Goal: Task Accomplishment & Management: Use online tool/utility

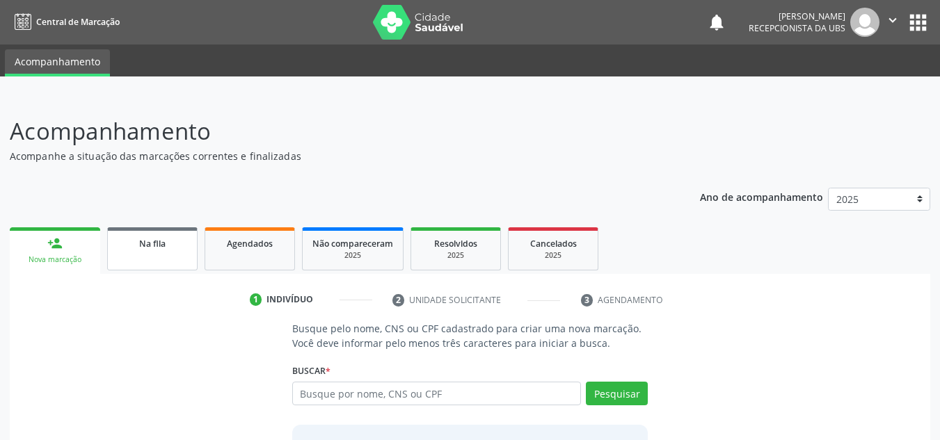
click at [170, 255] on link "Na fila" at bounding box center [152, 248] width 90 height 43
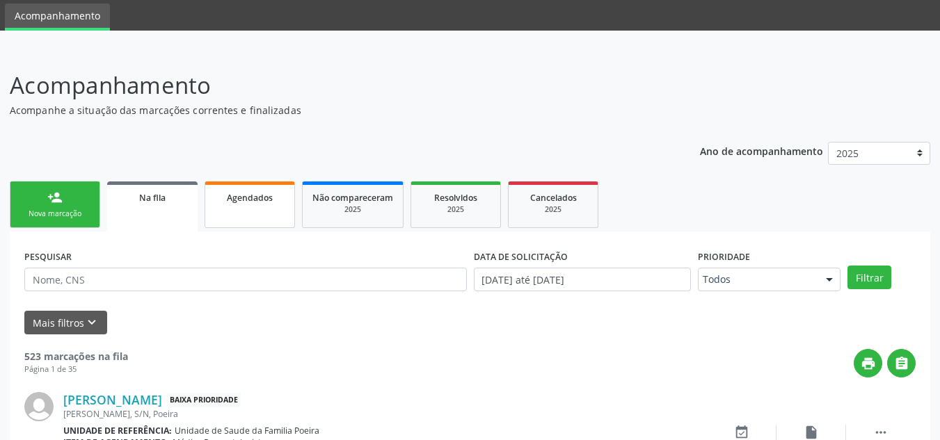
scroll to position [70, 0]
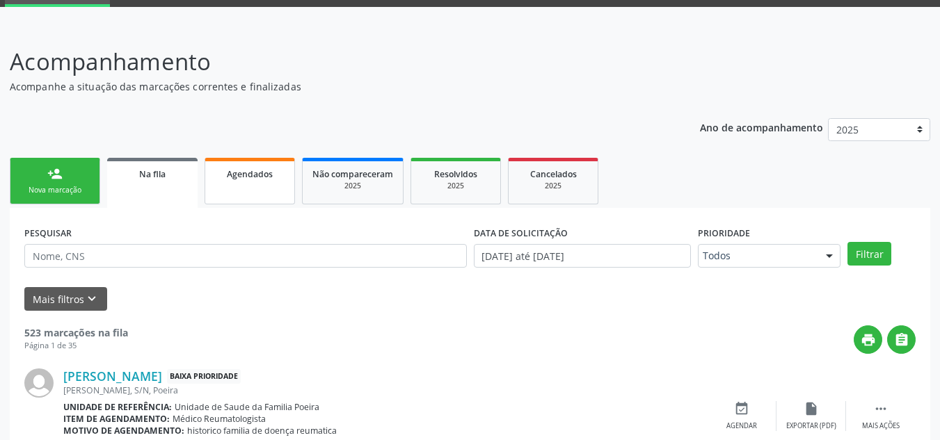
click at [264, 177] on span "Agendados" at bounding box center [250, 174] width 46 height 12
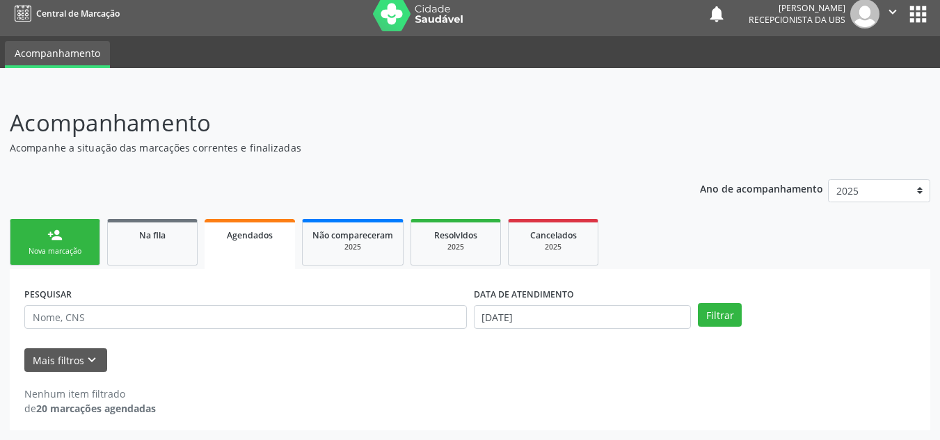
scroll to position [8, 0]
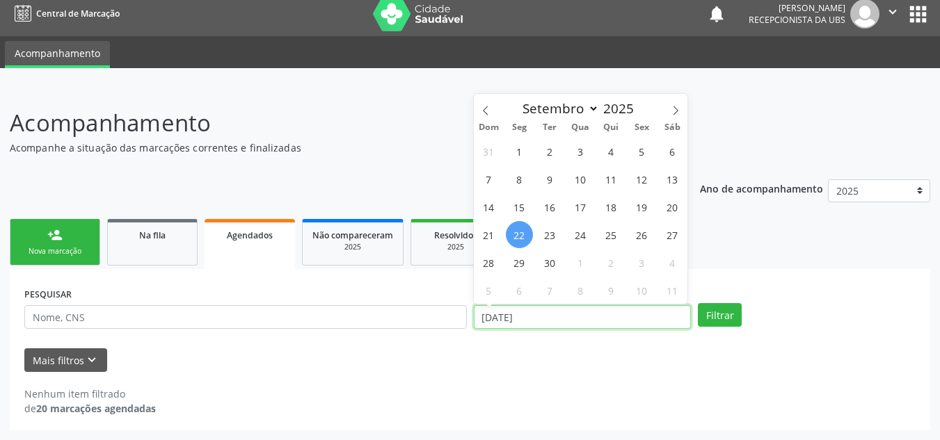
click at [664, 326] on input "[DATE]" at bounding box center [583, 317] width 218 height 24
click at [513, 236] on span "22" at bounding box center [519, 234] width 27 height 27
type input "[DATE]"
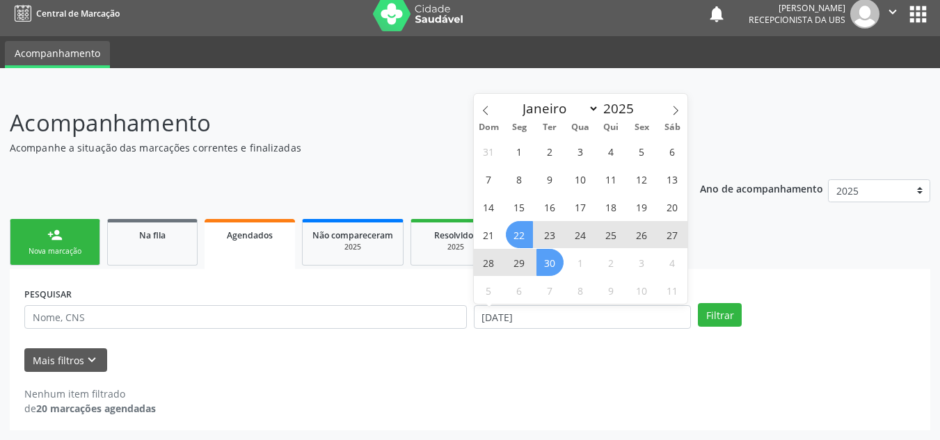
click at [550, 265] on span "30" at bounding box center [549, 262] width 27 height 27
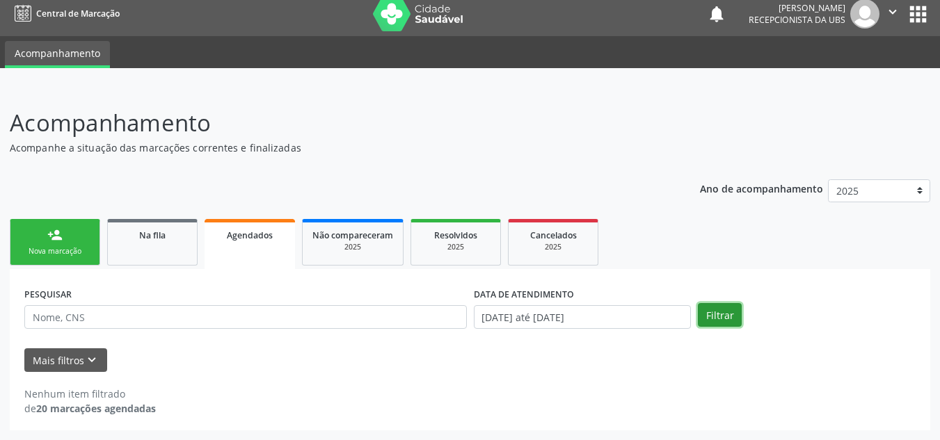
click at [713, 312] on button "Filtrar" at bounding box center [720, 315] width 44 height 24
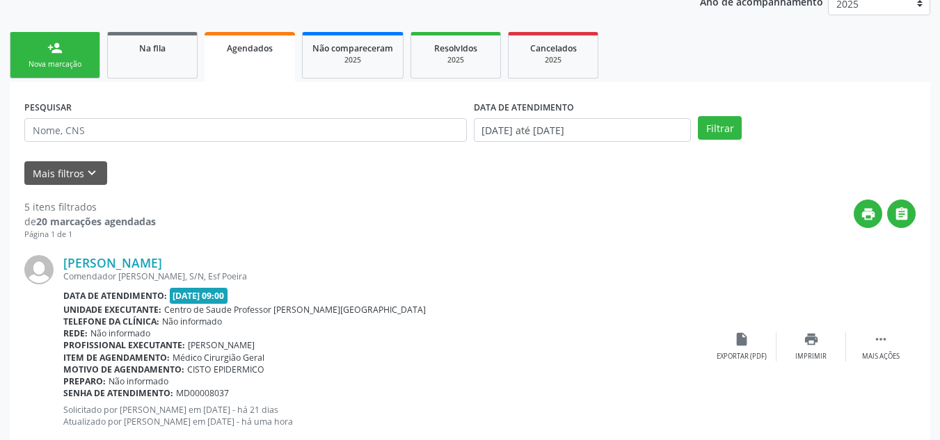
scroll to position [217, 0]
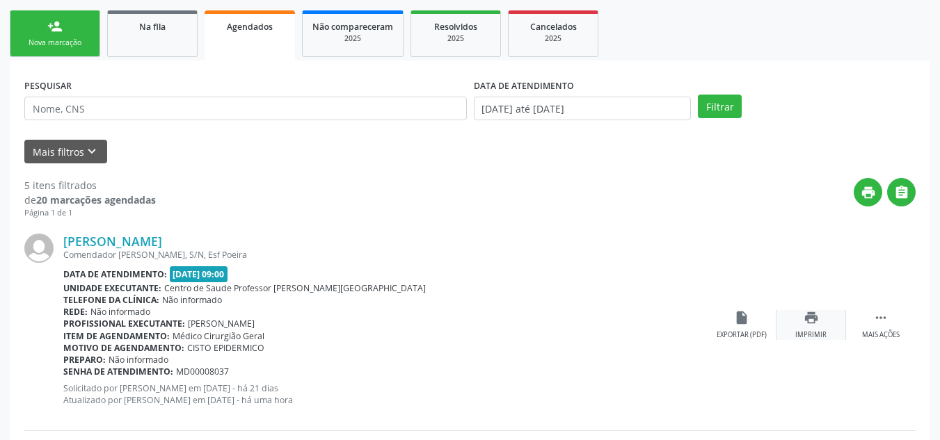
click at [810, 325] on icon "print" at bounding box center [810, 317] width 15 height 15
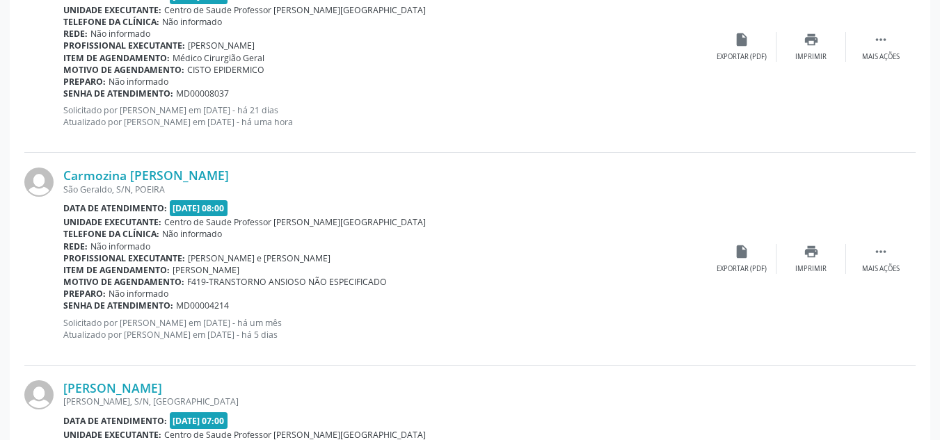
scroll to position [565, 0]
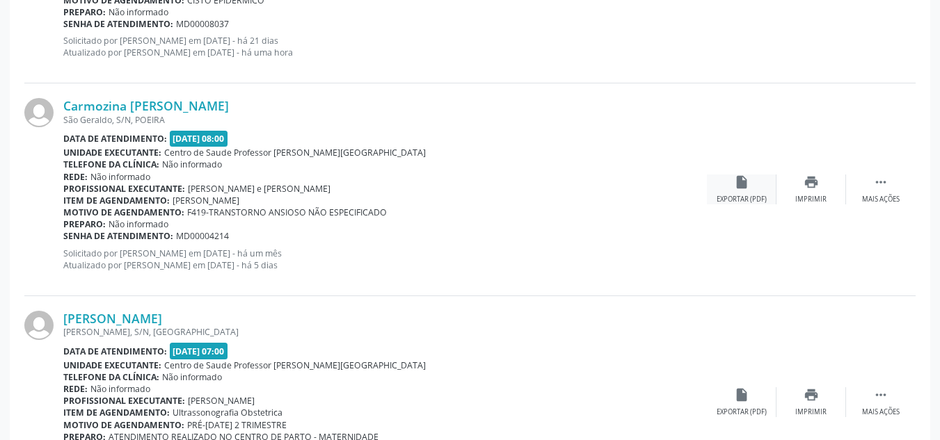
click at [751, 198] on div "Exportar (PDF)" at bounding box center [741, 200] width 50 height 10
click at [741, 195] on div "Exportar (PDF)" at bounding box center [741, 200] width 50 height 10
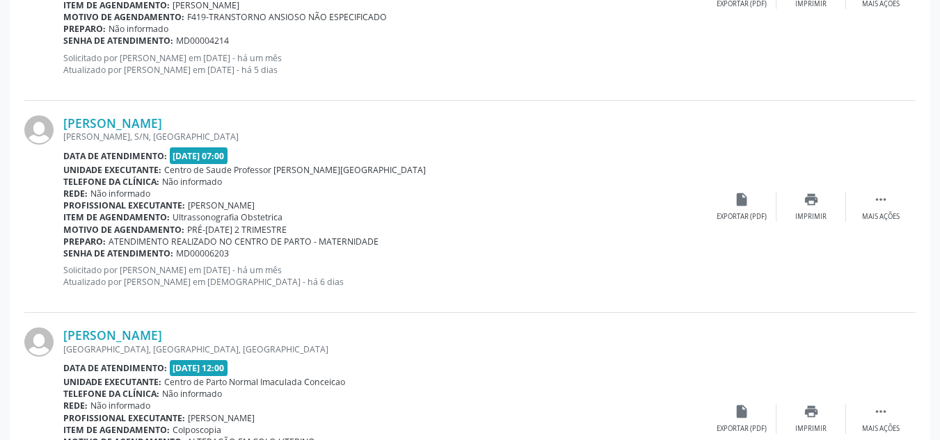
scroll to position [773, 0]
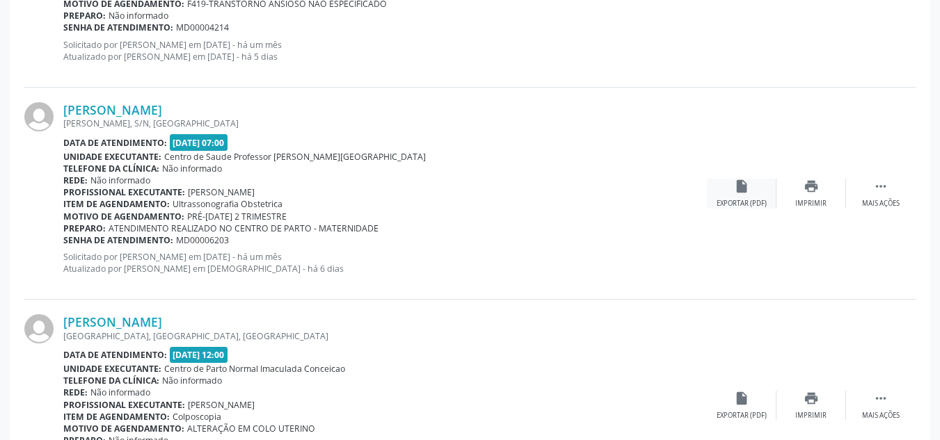
click at [753, 199] on div "Exportar (PDF)" at bounding box center [741, 204] width 50 height 10
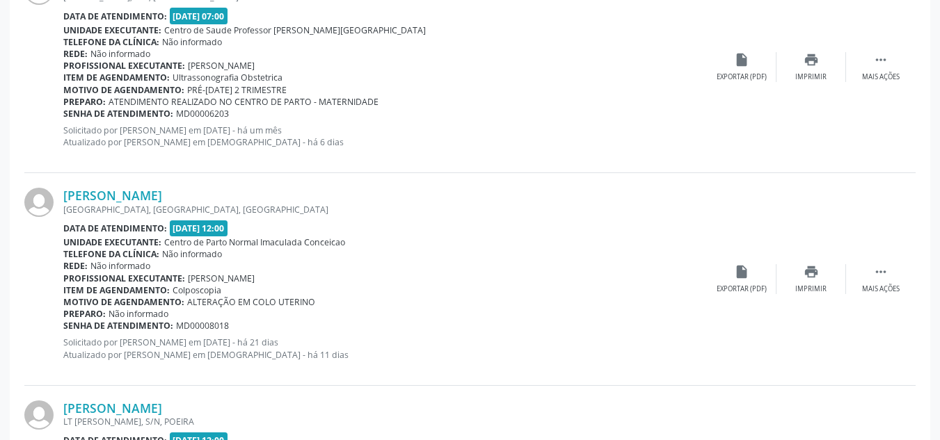
scroll to position [913, 0]
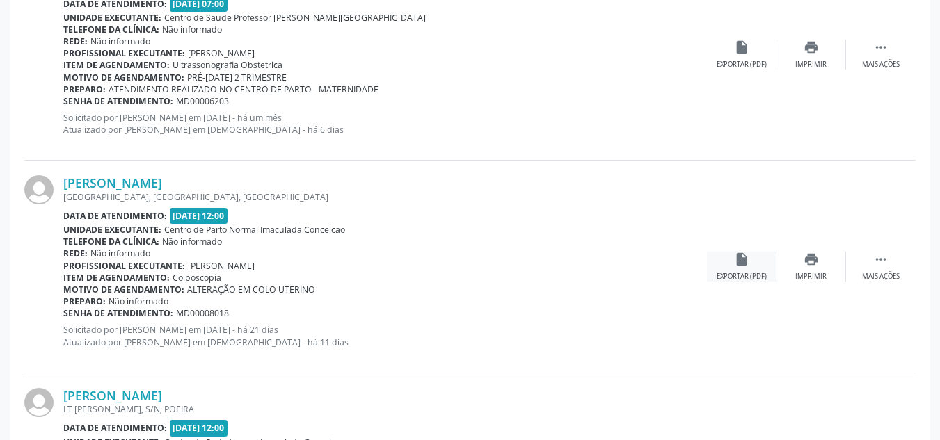
click at [739, 263] on icon "insert_drive_file" at bounding box center [741, 259] width 15 height 15
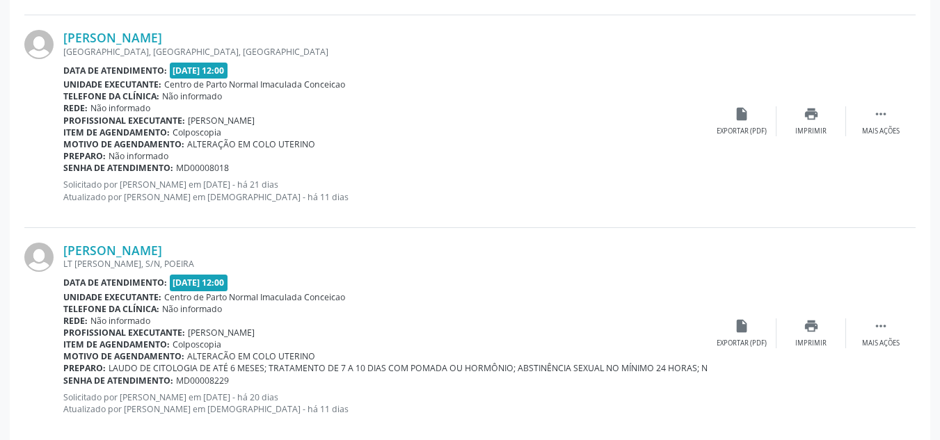
scroll to position [1082, 0]
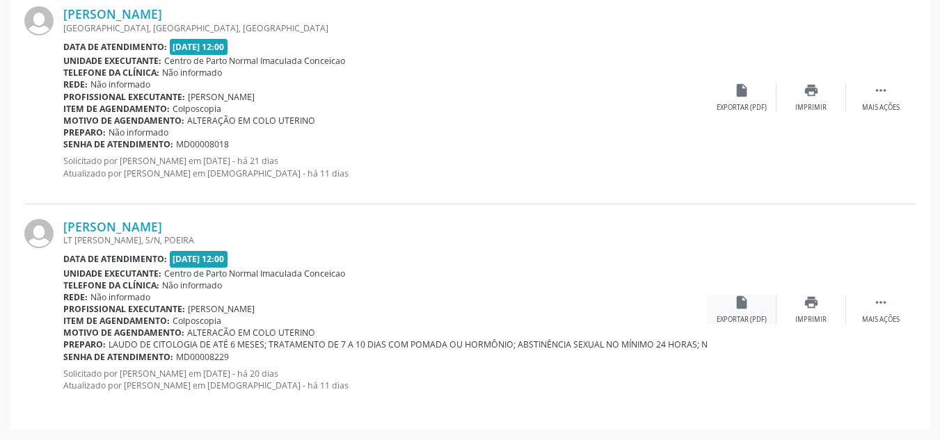
click at [726, 304] on div "insert_drive_file Exportar (PDF)" at bounding box center [742, 310] width 70 height 30
